Goal: Transaction & Acquisition: Book appointment/travel/reservation

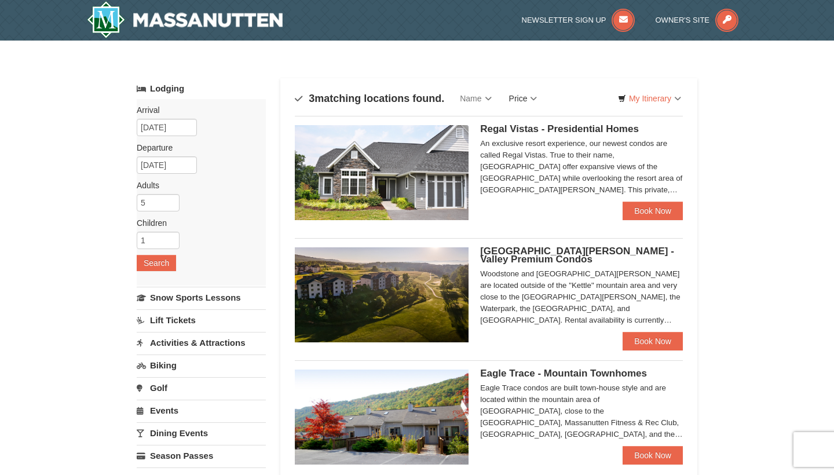
click at [517, 99] on link "Price" at bounding box center [523, 98] width 46 height 23
click at [531, 129] on link "Price (Low to High)" at bounding box center [547, 122] width 93 height 15
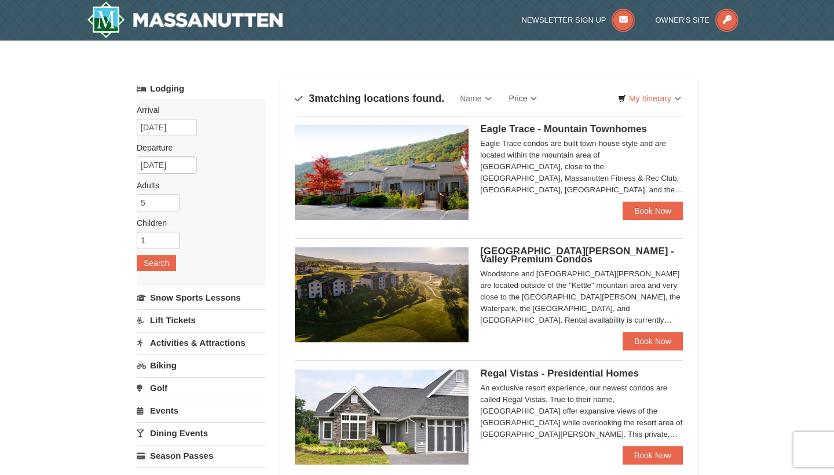
click at [654, 187] on div "Eagle Trace condos are built town-house style and are located within the mounta…" at bounding box center [581, 167] width 203 height 58
click at [509, 256] on span "Woodstone Meadows - Valley Premium Condos" at bounding box center [577, 254] width 194 height 19
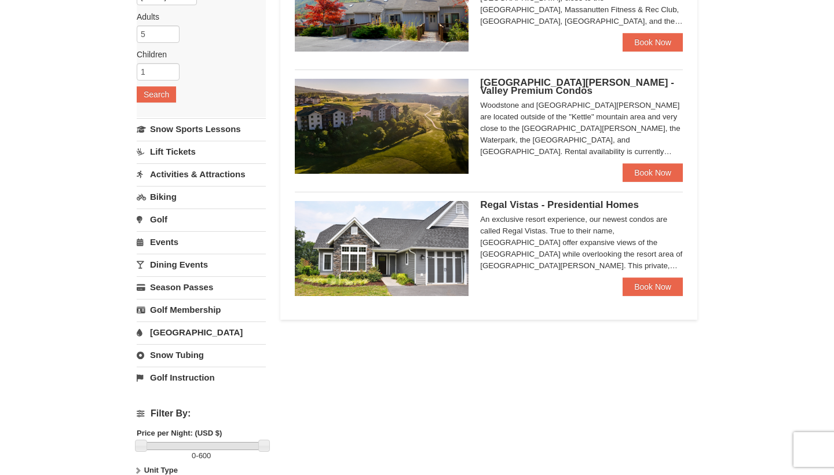
scroll to position [258, 0]
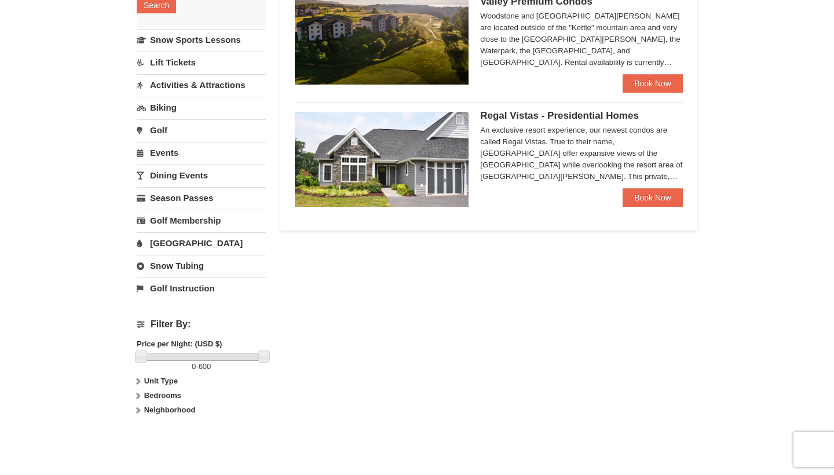
click at [524, 112] on span "Regal Vistas - Presidential Homes" at bounding box center [559, 115] width 159 height 11
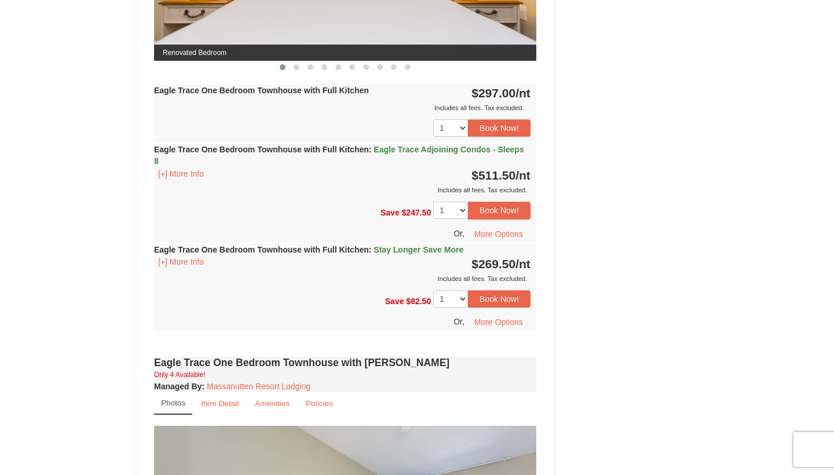
scroll to position [1204, 0]
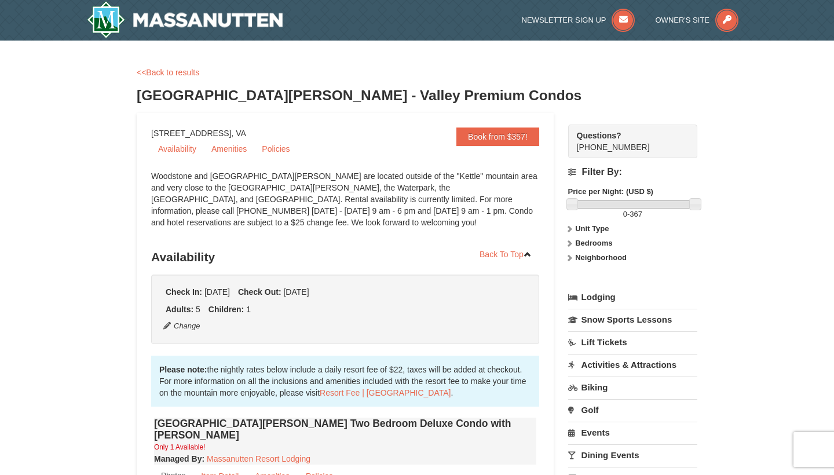
click at [586, 244] on strong "Bedrooms" at bounding box center [593, 243] width 37 height 9
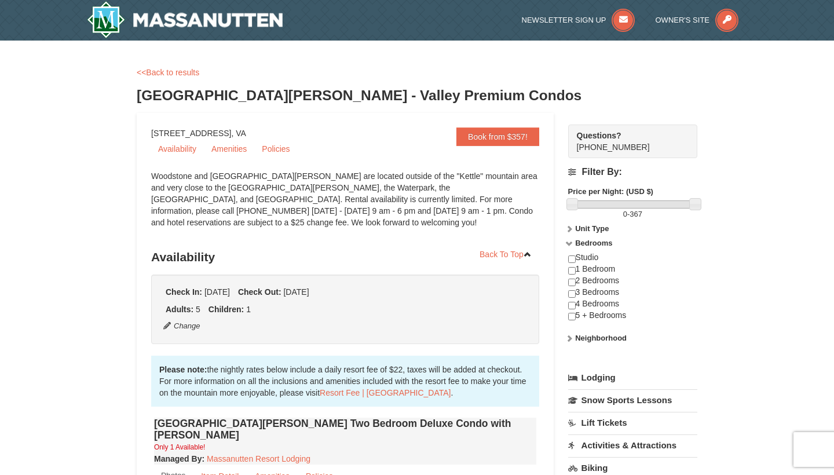
click at [573, 305] on input "checkbox" at bounding box center [572, 306] width 8 height 8
checkbox input "true"
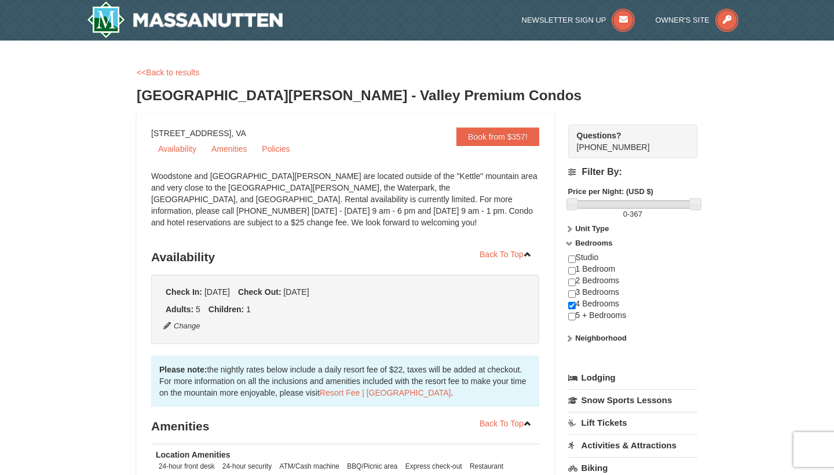
click at [573, 313] on input "checkbox" at bounding box center [572, 317] width 8 height 8
checkbox input "true"
click at [567, 244] on icon at bounding box center [569, 243] width 8 height 8
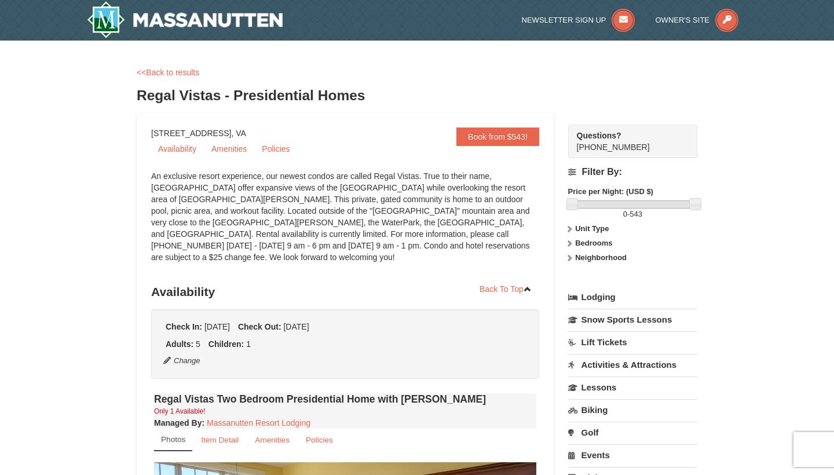
select select "10"
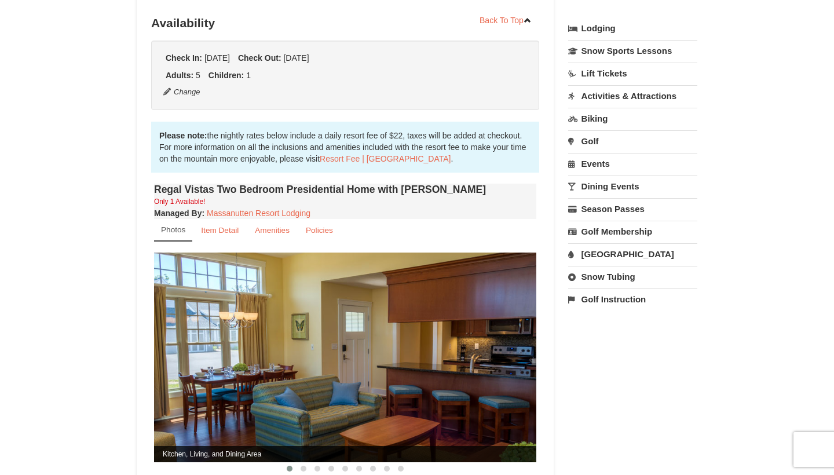
scroll to position [34, 0]
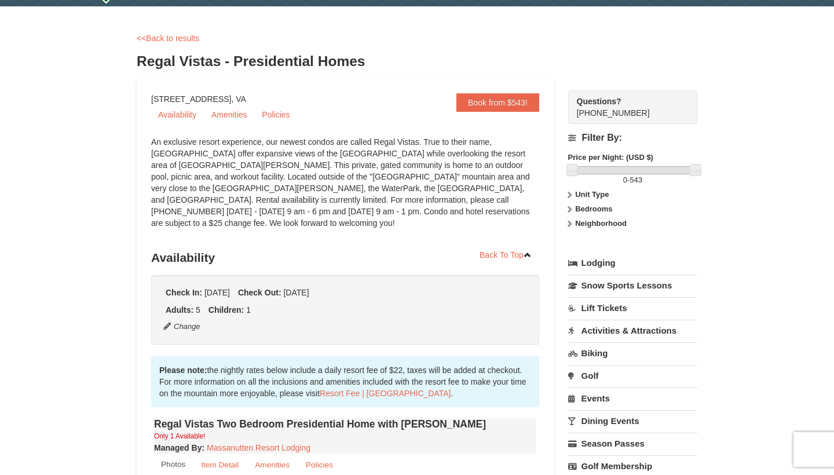
click at [575, 206] on strong "Bedrooms" at bounding box center [593, 208] width 37 height 9
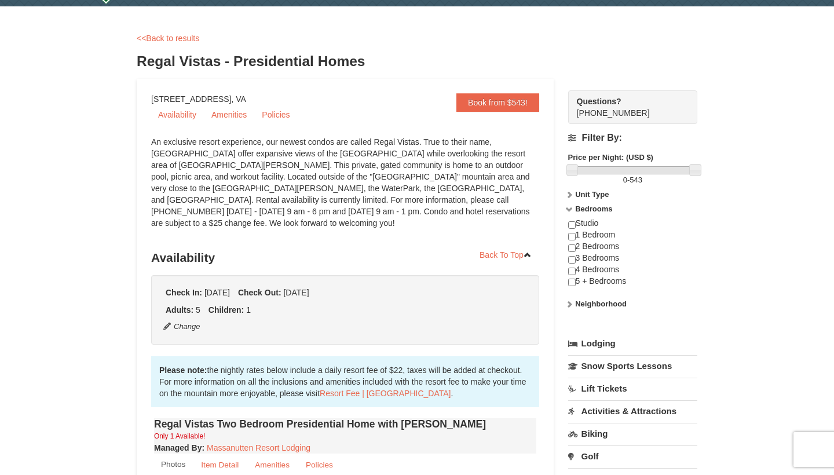
click at [571, 281] on input "checkbox" at bounding box center [572, 282] width 8 height 8
checkbox input "true"
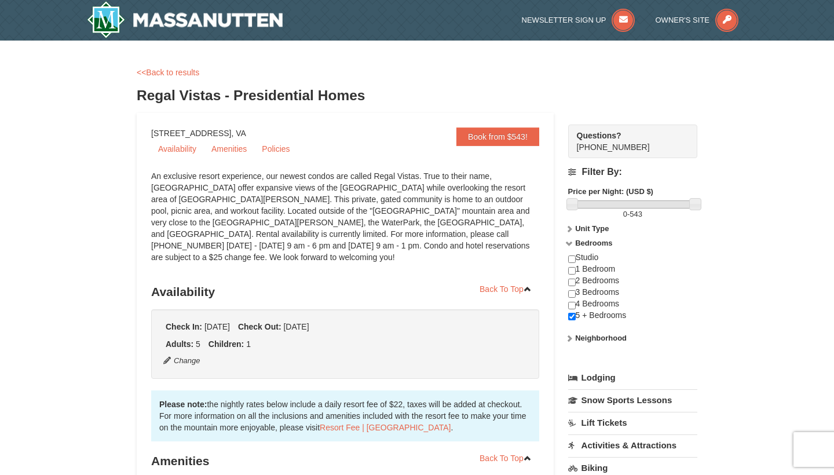
scroll to position [0, 0]
